Goal: Task Accomplishment & Management: Use online tool/utility

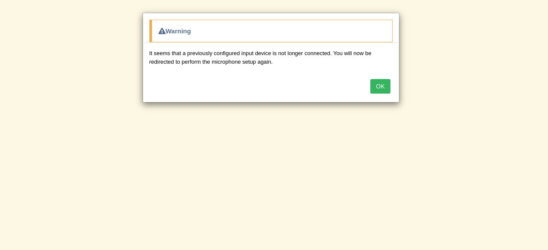
scroll to position [147, 0]
click at [383, 83] on button "OK" at bounding box center [380, 86] width 20 height 15
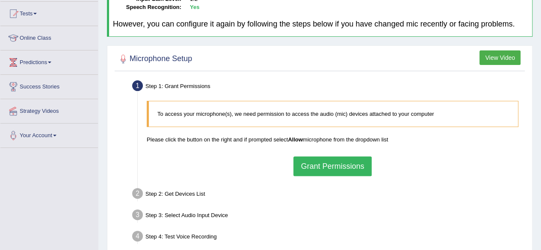
scroll to position [98, 0]
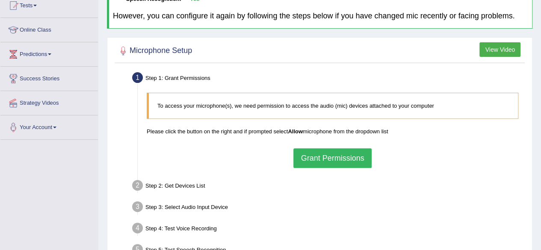
click at [337, 160] on button "Grant Permissions" at bounding box center [333, 158] width 78 height 20
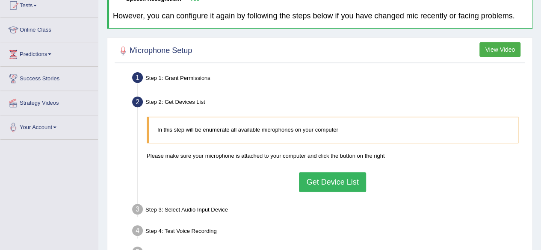
click at [329, 176] on button "Get Device List" at bounding box center [332, 182] width 67 height 20
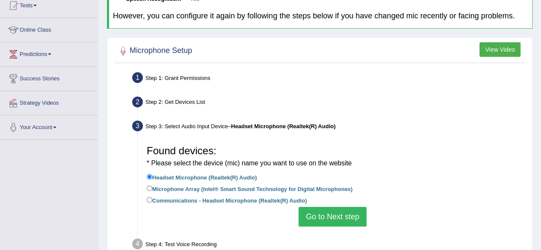
click at [308, 213] on button "Go to Next step" at bounding box center [333, 217] width 68 height 20
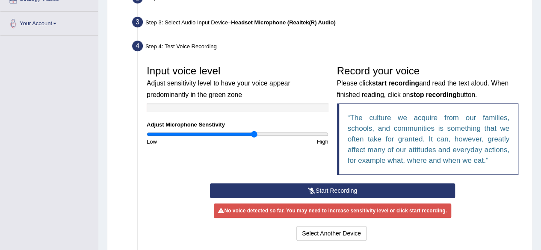
scroll to position [212, 0]
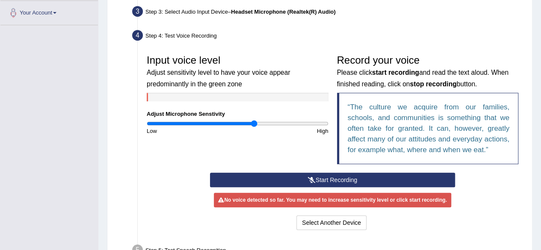
click at [341, 181] on button "Start Recording" at bounding box center [332, 180] width 245 height 15
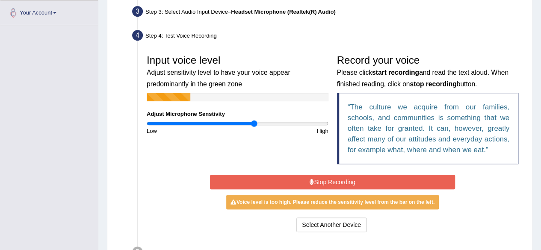
click at [341, 181] on button "Stop Recording" at bounding box center [332, 182] width 245 height 15
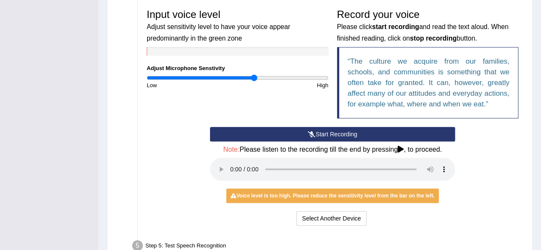
scroll to position [258, 0]
click at [334, 136] on button "Start Recording" at bounding box center [332, 134] width 245 height 15
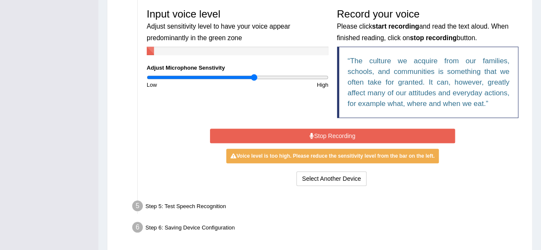
click at [334, 136] on button "Stop Recording" at bounding box center [332, 136] width 245 height 15
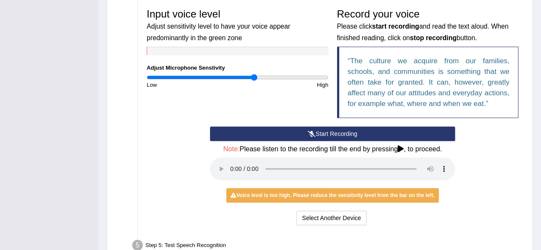
scroll to position [256, 0]
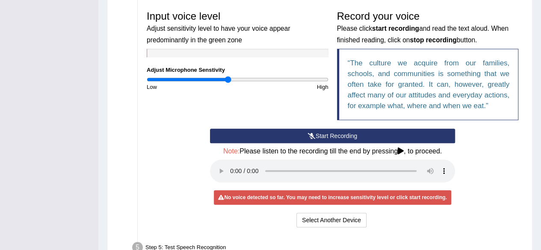
drag, startPoint x: 255, startPoint y: 77, endPoint x: 227, endPoint y: 87, distance: 30.3
type input "0.9"
click at [227, 83] on input "range" at bounding box center [238, 79] width 182 height 7
click at [347, 133] on button "Start Recording" at bounding box center [332, 136] width 245 height 15
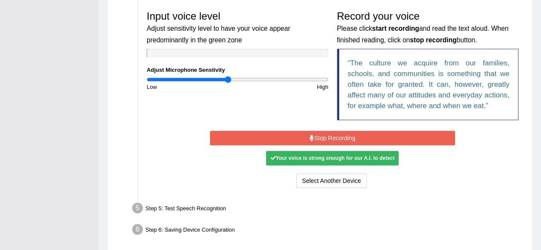
click at [330, 136] on button "Stop Recording" at bounding box center [332, 138] width 245 height 15
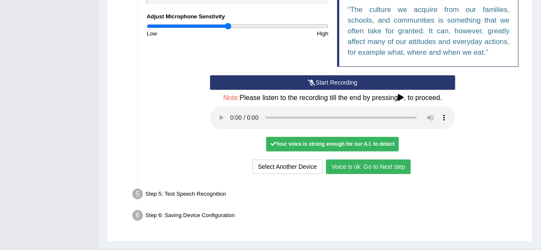
scroll to position [327, 0]
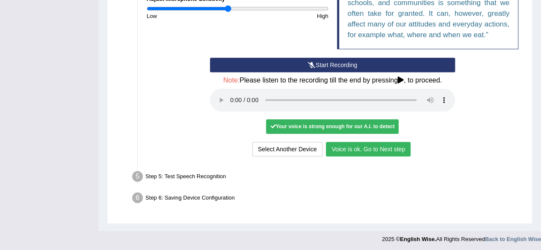
click at [328, 125] on div "Your voice is strong enough for our A.I. to detect" at bounding box center [332, 126] width 133 height 15
click at [372, 148] on button "Voice is ok. Go to Next step" at bounding box center [368, 149] width 85 height 15
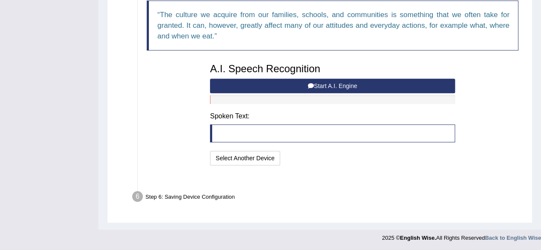
scroll to position [294, 0]
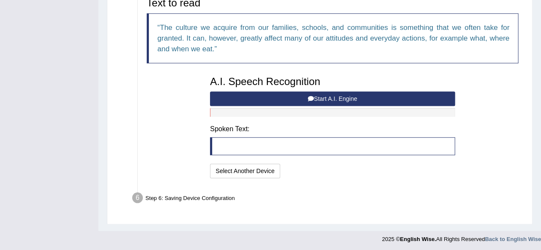
click at [360, 95] on button "Start A.I. Engine" at bounding box center [332, 99] width 245 height 15
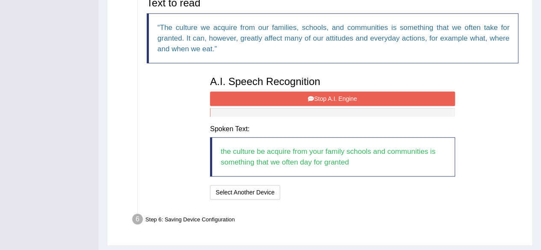
click at [346, 100] on button "Stop A.I. Engine" at bounding box center [332, 99] width 245 height 15
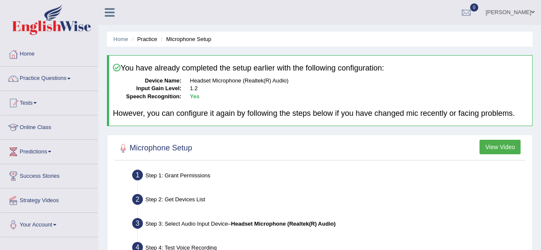
scroll to position [356, 0]
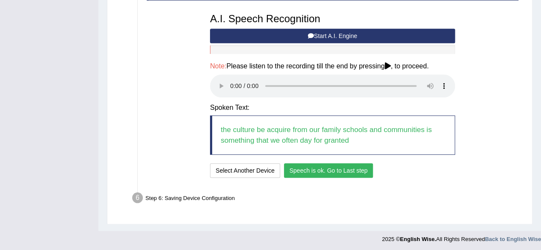
click at [332, 171] on button "Speech is ok. Go to Last step" at bounding box center [328, 170] width 89 height 15
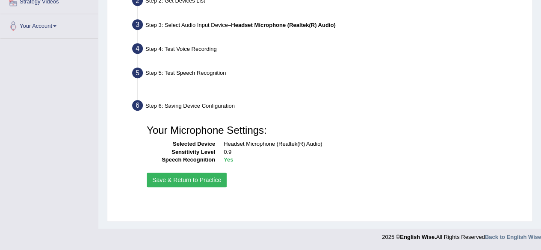
scroll to position [199, 0]
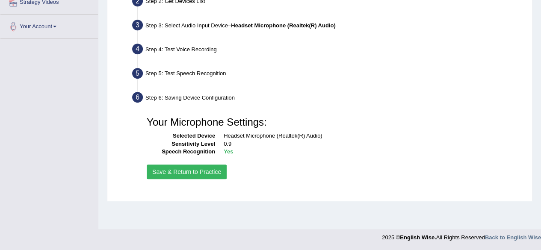
click at [212, 175] on button "Save & Return to Practice" at bounding box center [187, 172] width 80 height 15
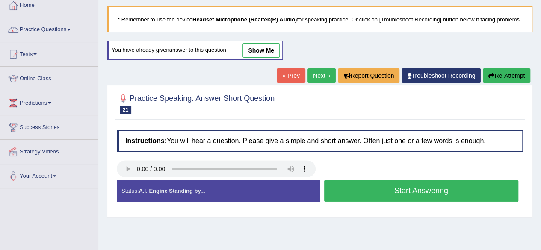
scroll to position [51, 0]
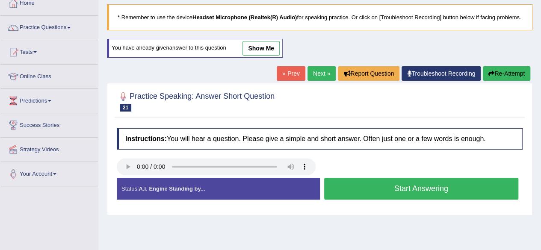
click at [440, 195] on button "Start Answering" at bounding box center [421, 189] width 195 height 22
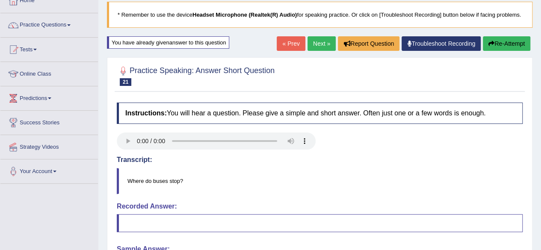
scroll to position [51, 0]
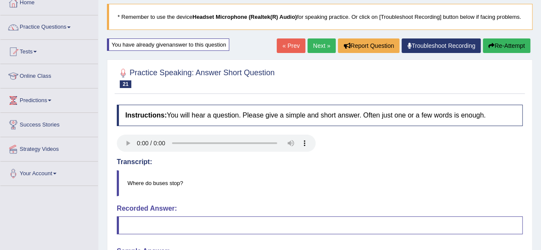
click at [69, 29] on link "Practice Questions" at bounding box center [49, 25] width 98 height 21
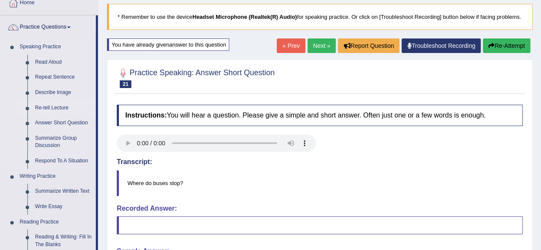
click at [43, 108] on link "Re-tell Lecture" at bounding box center [63, 108] width 65 height 15
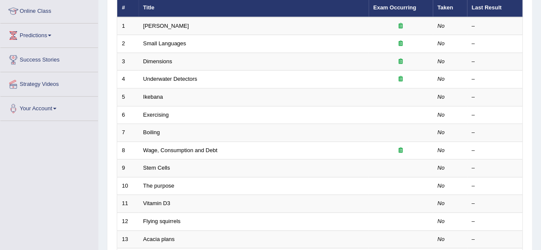
scroll to position [118, 0]
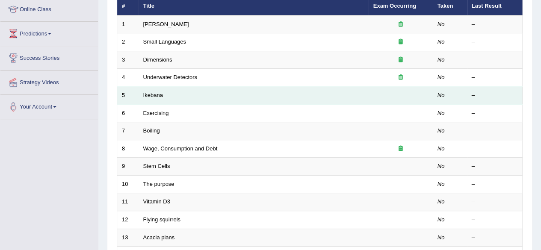
click at [364, 92] on td "Ikebana" at bounding box center [254, 96] width 230 height 18
click at [151, 95] on link "Ikebana" at bounding box center [153, 95] width 20 height 6
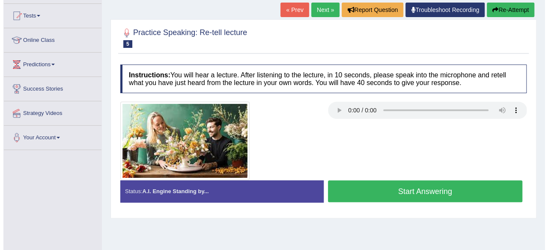
scroll to position [88, 0]
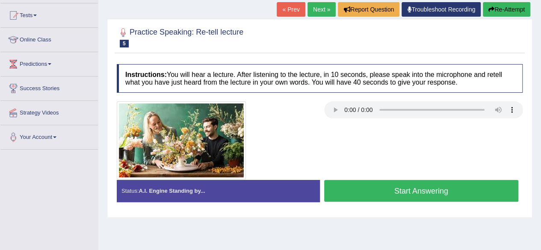
click at [406, 192] on button "Start Answering" at bounding box center [421, 191] width 195 height 22
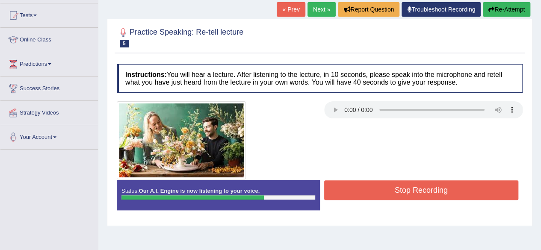
click at [359, 190] on button "Stop Recording" at bounding box center [421, 191] width 195 height 20
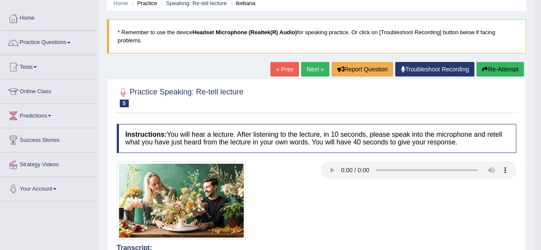
scroll to position [34, 0]
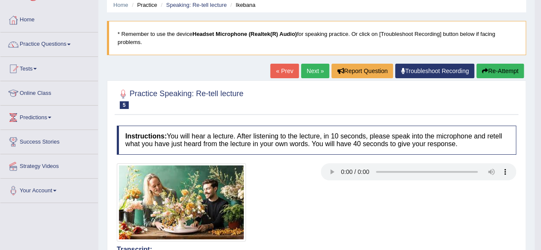
click at [312, 71] on link "Next »" at bounding box center [315, 71] width 28 height 15
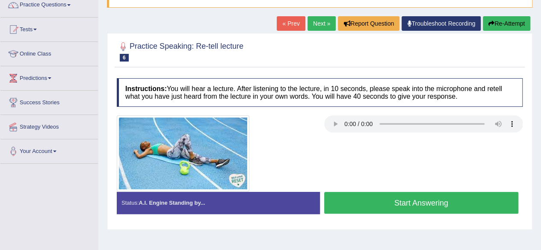
scroll to position [74, 0]
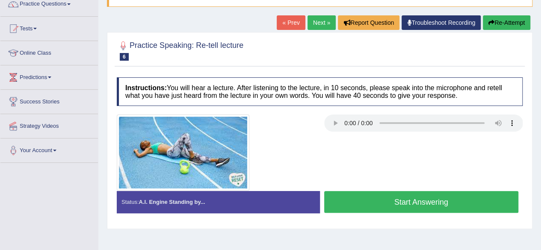
click at [411, 207] on button "Start Answering" at bounding box center [421, 202] width 195 height 22
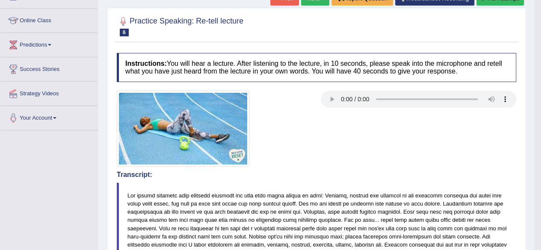
scroll to position [98, 0]
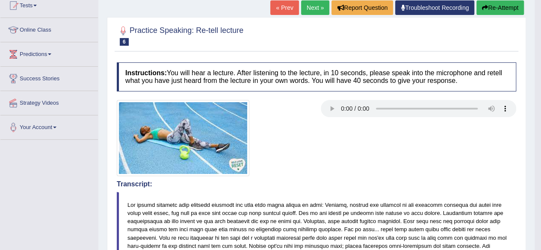
click at [314, 11] on link "Next »" at bounding box center [315, 7] width 28 height 15
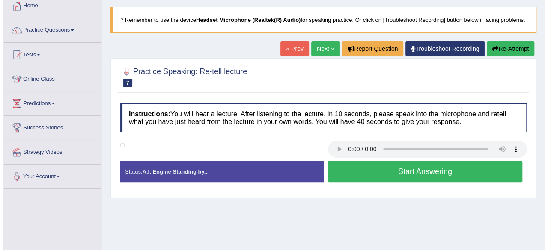
scroll to position [50, 0]
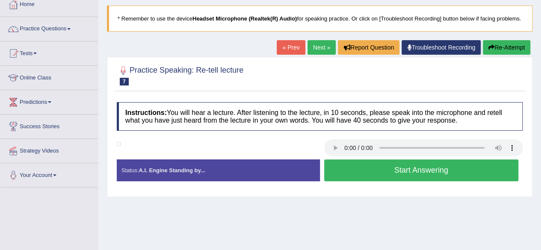
click at [421, 177] on button "Start Answering" at bounding box center [421, 171] width 195 height 22
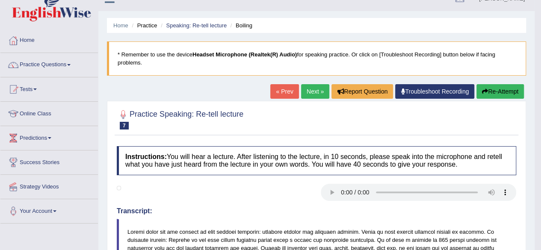
scroll to position [0, 0]
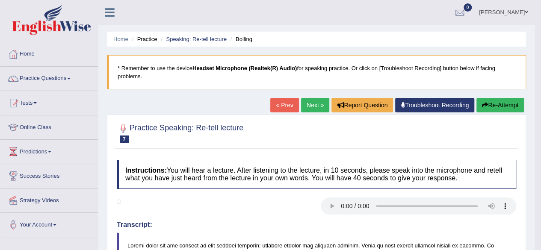
click at [110, 12] on icon at bounding box center [110, 12] width 10 height 11
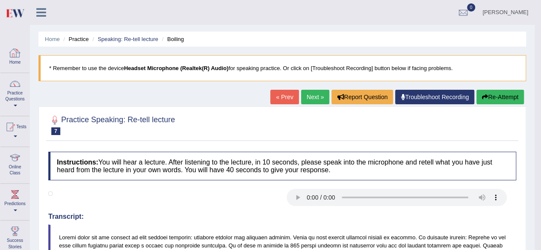
click at [17, 64] on link "Home" at bounding box center [14, 56] width 29 height 28
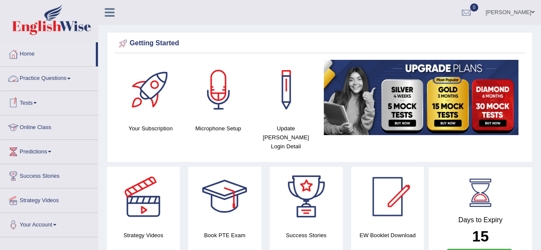
click at [61, 83] on link "Practice Questions" at bounding box center [49, 77] width 98 height 21
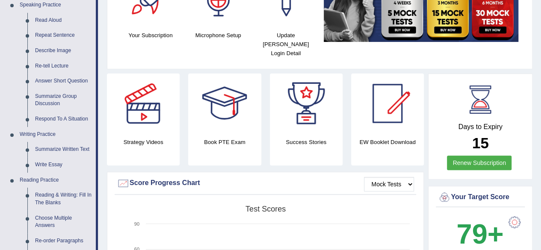
scroll to position [98, 0]
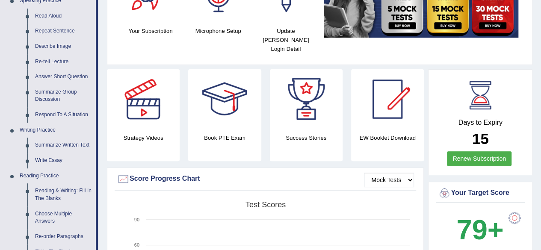
click at [239, 121] on div "Book PTE Exam" at bounding box center [224, 115] width 73 height 92
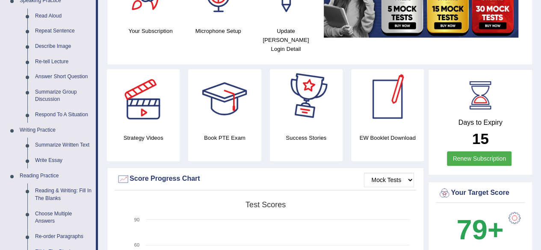
click at [393, 94] on div at bounding box center [388, 99] width 60 height 60
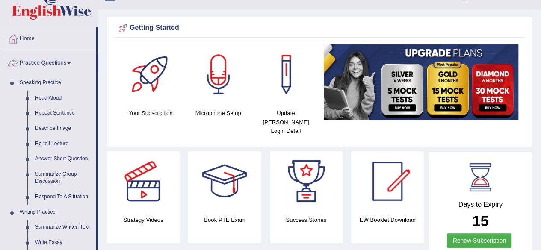
scroll to position [0, 0]
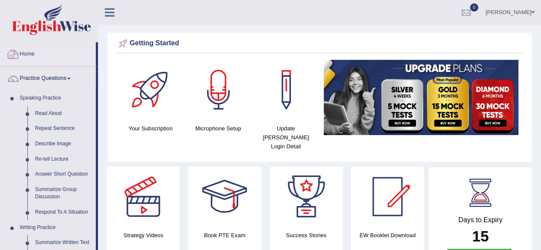
click at [29, 54] on link "Home" at bounding box center [47, 52] width 95 height 21
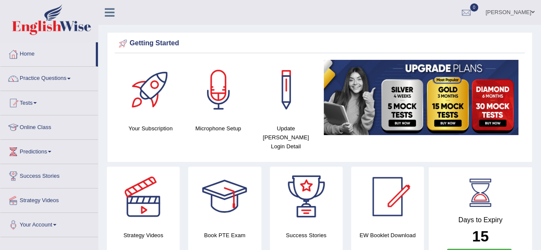
click at [34, 101] on link "Tests" at bounding box center [49, 101] width 98 height 21
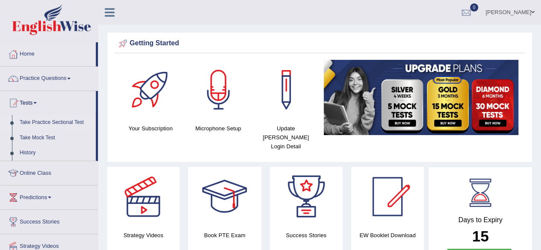
click at [55, 123] on link "Take Practice Sectional Test" at bounding box center [56, 122] width 80 height 15
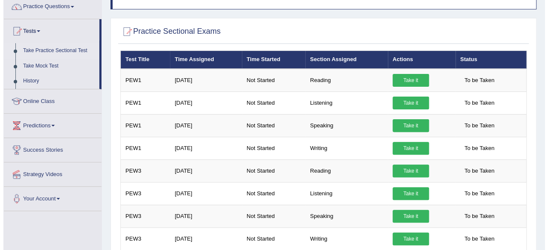
scroll to position [68, 0]
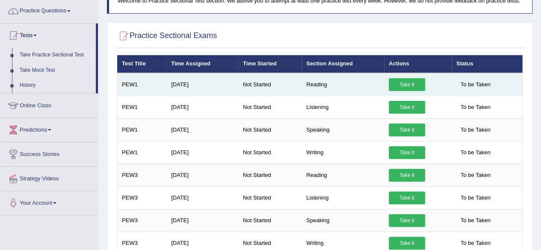
click at [412, 83] on link "Take it" at bounding box center [407, 84] width 36 height 13
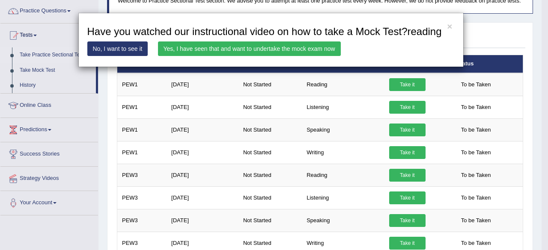
click at [268, 49] on link "Yes, I have seen that and want to undertake the mock exam now" at bounding box center [249, 49] width 183 height 15
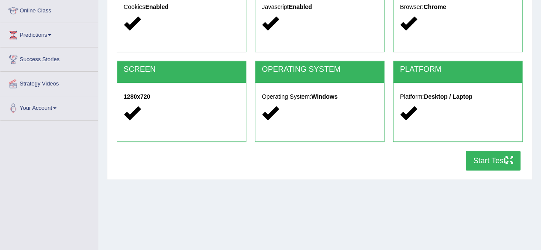
scroll to position [121, 0]
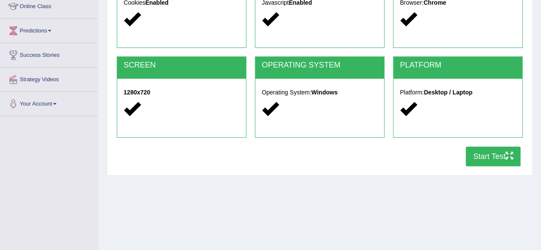
click at [479, 160] on button "Start Test" at bounding box center [493, 157] width 55 height 20
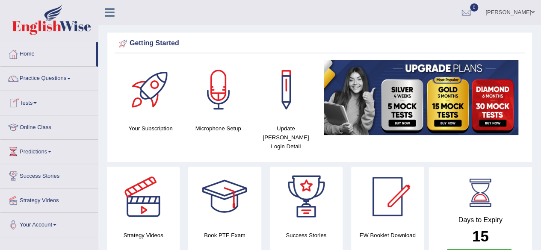
click at [36, 99] on link "Tests" at bounding box center [49, 101] width 98 height 21
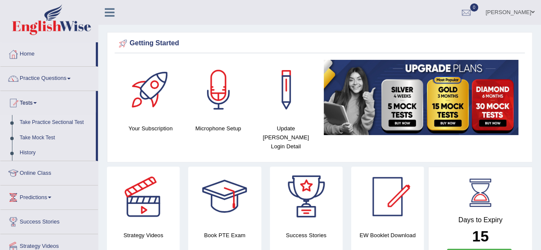
click at [50, 125] on link "Take Practice Sectional Test" at bounding box center [56, 122] width 80 height 15
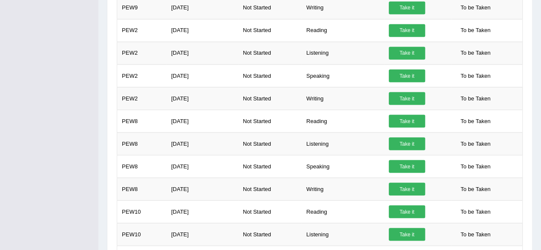
scroll to position [478, 0]
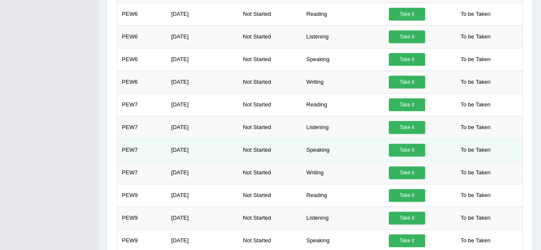
drag, startPoint x: 543, startPoint y: 71, endPoint x: 520, endPoint y: 151, distance: 83.7
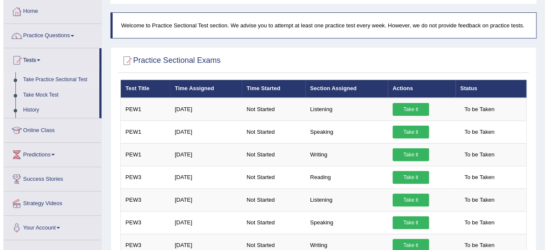
scroll to position [0, 0]
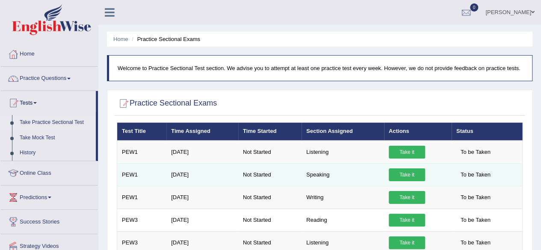
click at [400, 176] on link "Take it" at bounding box center [407, 175] width 36 height 13
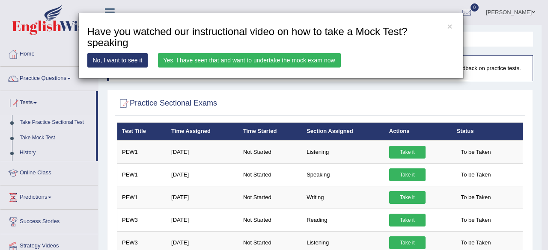
click at [293, 58] on link "Yes, I have seen that and want to undertake the mock exam now" at bounding box center [249, 60] width 183 height 15
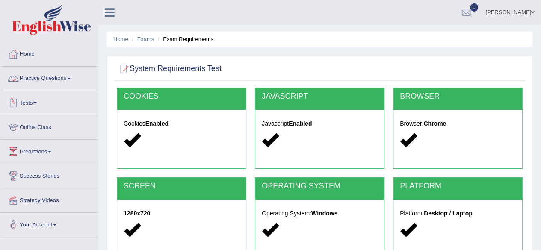
click at [36, 104] on link "Tests" at bounding box center [49, 101] width 98 height 21
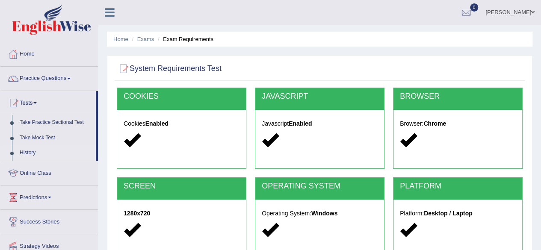
click at [29, 152] on link "History" at bounding box center [56, 152] width 80 height 15
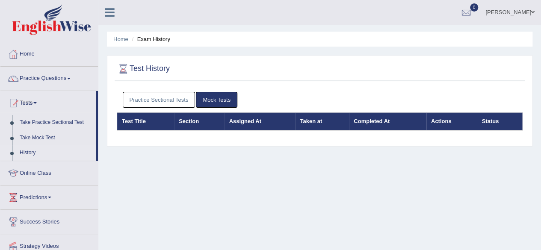
click at [161, 40] on li "Exam History" at bounding box center [150, 39] width 41 height 8
click at [69, 122] on link "Take Practice Sectional Test" at bounding box center [56, 122] width 80 height 15
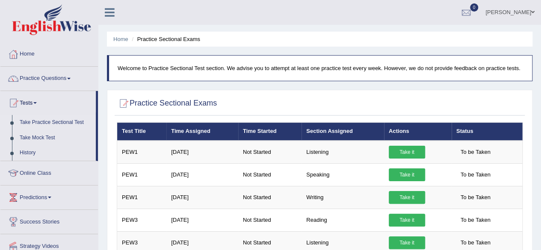
click at [0, 2] on div at bounding box center [49, 21] width 98 height 42
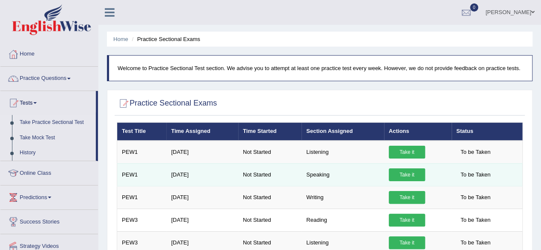
click at [408, 174] on link "Take it" at bounding box center [407, 175] width 36 height 13
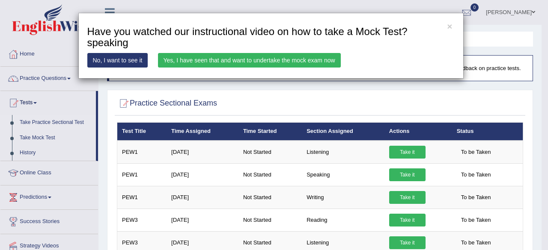
click at [225, 61] on link "Yes, I have seen that and want to undertake the mock exam now" at bounding box center [249, 60] width 183 height 15
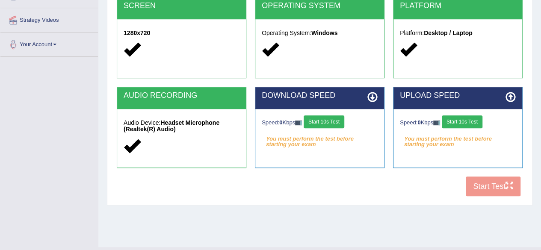
scroll to position [181, 0]
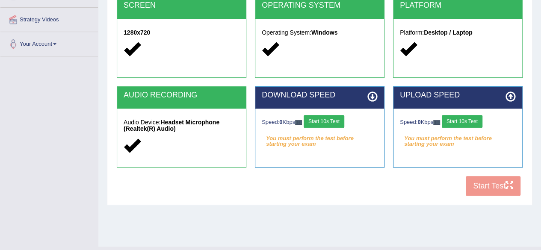
click at [496, 187] on div "COOKIES Cookies Enabled JAVASCRIPT Javascript Enabled BROWSER Browser: Chrome S…" at bounding box center [320, 54] width 410 height 294
click at [478, 122] on button "Start 10s Test" at bounding box center [462, 121] width 41 height 13
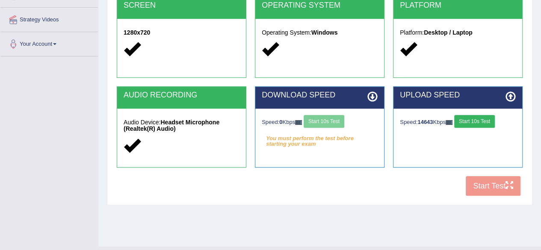
click at [334, 119] on div "Speed: 0 Kbps Start 10s Test" at bounding box center [320, 122] width 116 height 15
click at [334, 122] on button "Start 10s Test" at bounding box center [324, 121] width 41 height 13
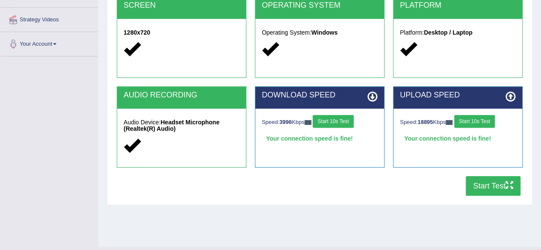
click at [492, 185] on button "Start Test" at bounding box center [493, 186] width 55 height 20
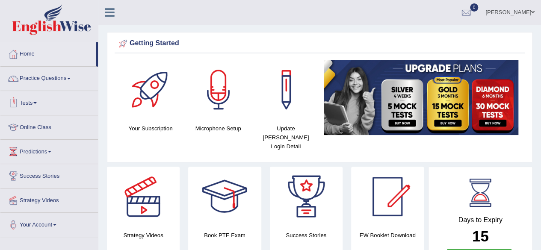
click at [40, 101] on link "Tests" at bounding box center [49, 101] width 98 height 21
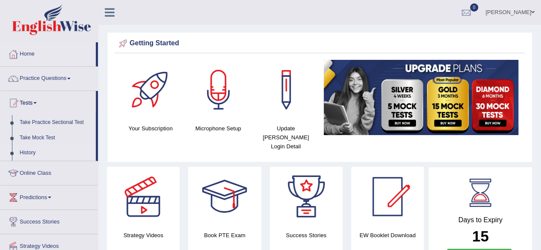
click at [26, 152] on link "History" at bounding box center [56, 152] width 80 height 15
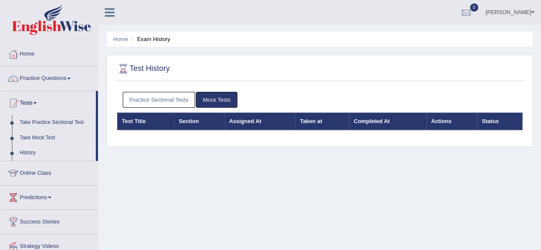
click at [406, 51] on div "Home Exam History Test History Practice Sectional Tests Mock Tests Test Title S…" at bounding box center [319, 214] width 443 height 428
click at [473, 16] on div at bounding box center [466, 12] width 13 height 13
click at [431, 37] on strong "See All Alerts" at bounding box center [412, 36] width 38 height 7
